Goal: Task Accomplishment & Management: Complete application form

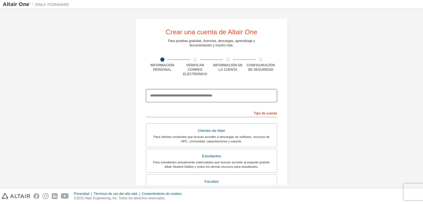
click at [199, 92] on input "email" at bounding box center [211, 95] width 131 height 13
type input "**********"
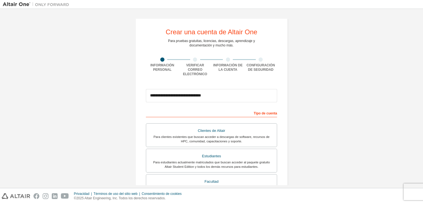
type input "**********"
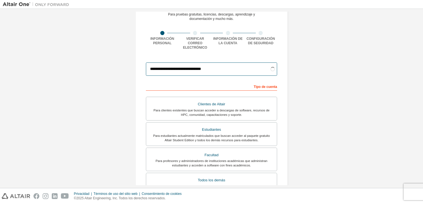
scroll to position [28, 0]
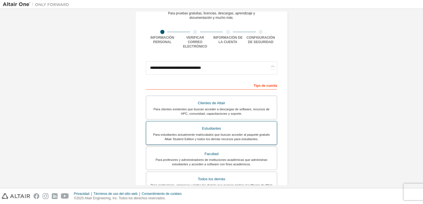
click at [243, 126] on div "Estudiantes" at bounding box center [211, 129] width 124 height 8
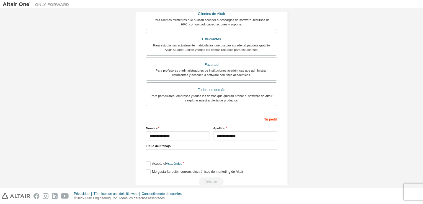
scroll to position [122, 0]
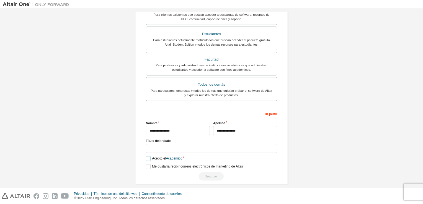
click at [146, 156] on label "Acepto el Académico" at bounding box center [164, 158] width 37 height 5
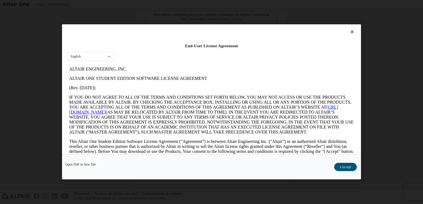
scroll to position [0, 0]
click at [104, 58] on div "Inglés English" at bounding box center [90, 56] width 47 height 9
click at [99, 66] on div "Inglés" at bounding box center [90, 65] width 46 height 9
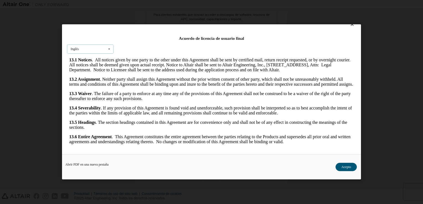
scroll to position [8, 0]
click at [351, 170] on button "Acepto" at bounding box center [346, 167] width 21 height 8
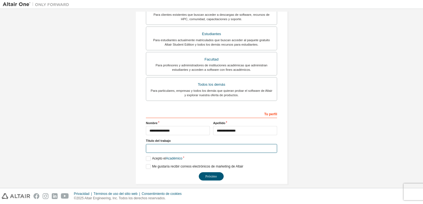
click at [174, 144] on input "text" at bounding box center [211, 148] width 131 height 9
type input "**********"
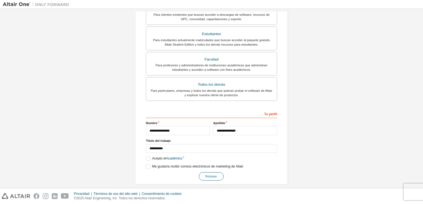
click at [211, 173] on button "Próximo" at bounding box center [211, 176] width 25 height 8
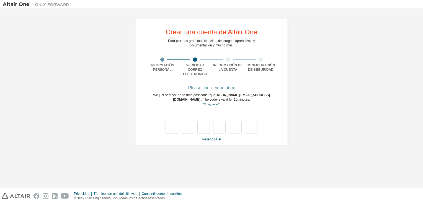
scroll to position [0, 0]
type input "*"
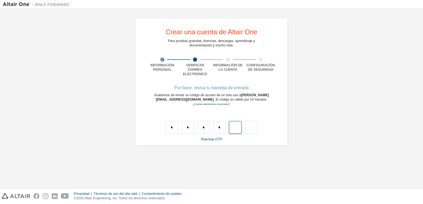
type input "*"
